Goal: Information Seeking & Learning: Learn about a topic

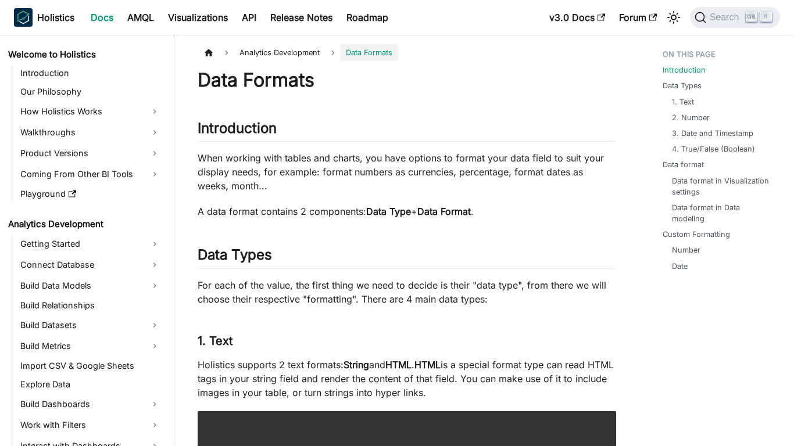
scroll to position [194, 0]
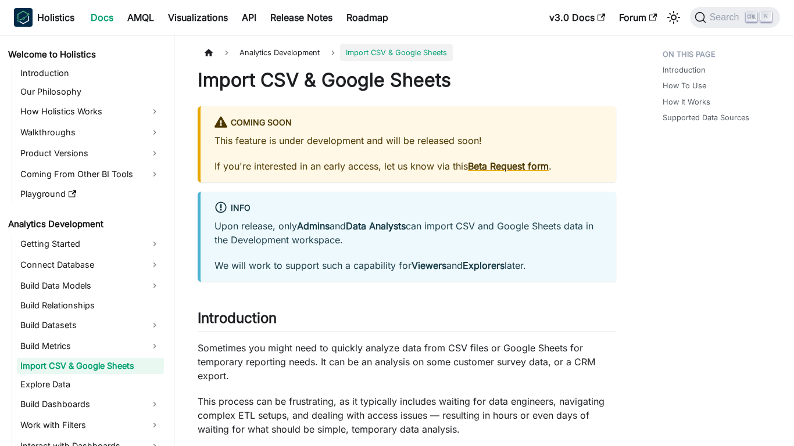
scroll to position [10, 0]
